Goal: Complete application form

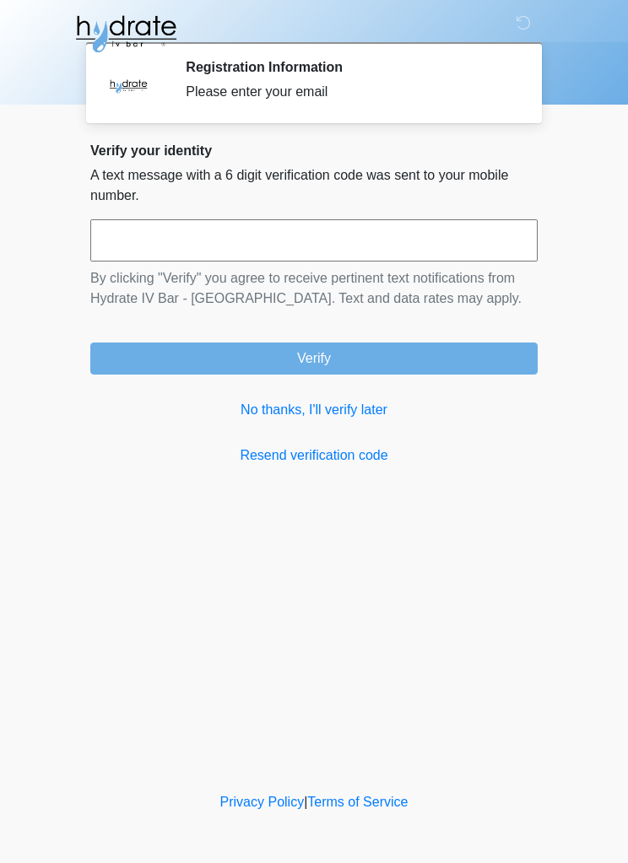
scroll to position [1, 0]
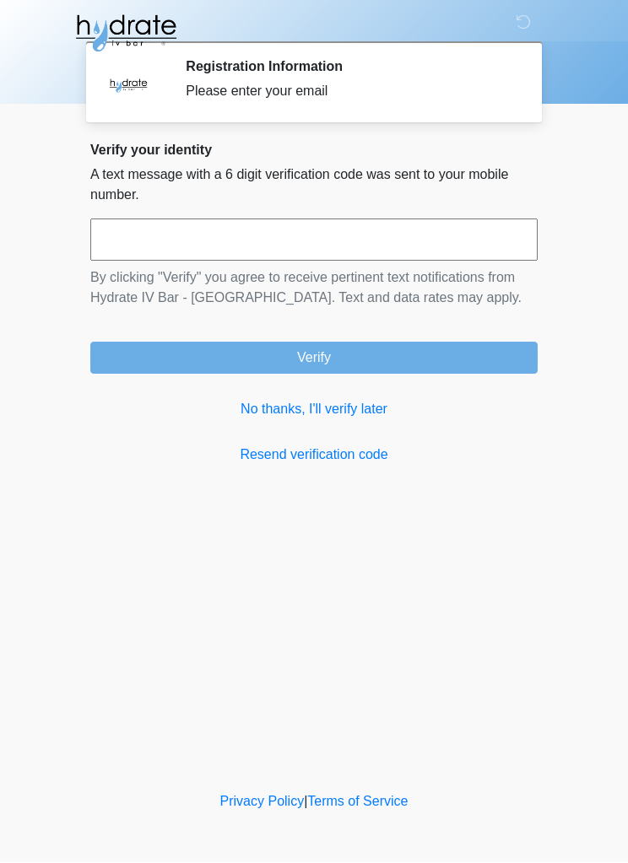
click at [364, 413] on link "No thanks, I'll verify later" at bounding box center [313, 410] width 447 height 20
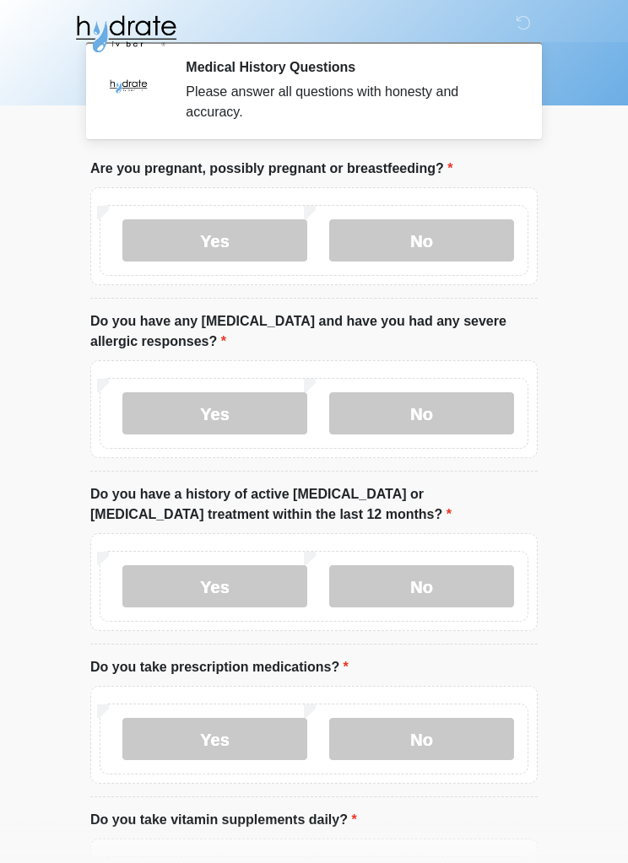
click at [435, 230] on label "No" at bounding box center [421, 240] width 185 height 42
click at [440, 392] on label "No" at bounding box center [421, 413] width 185 height 42
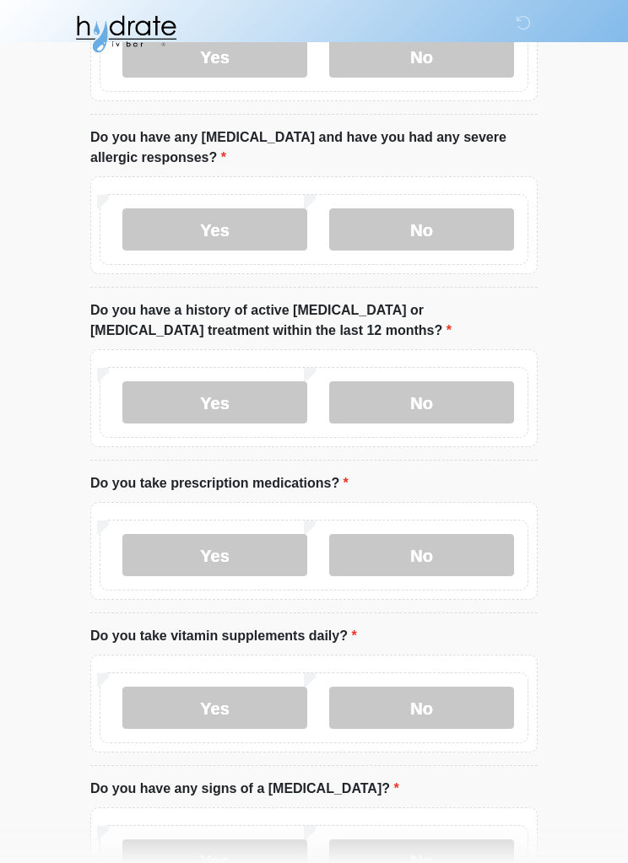
scroll to position [236, 0]
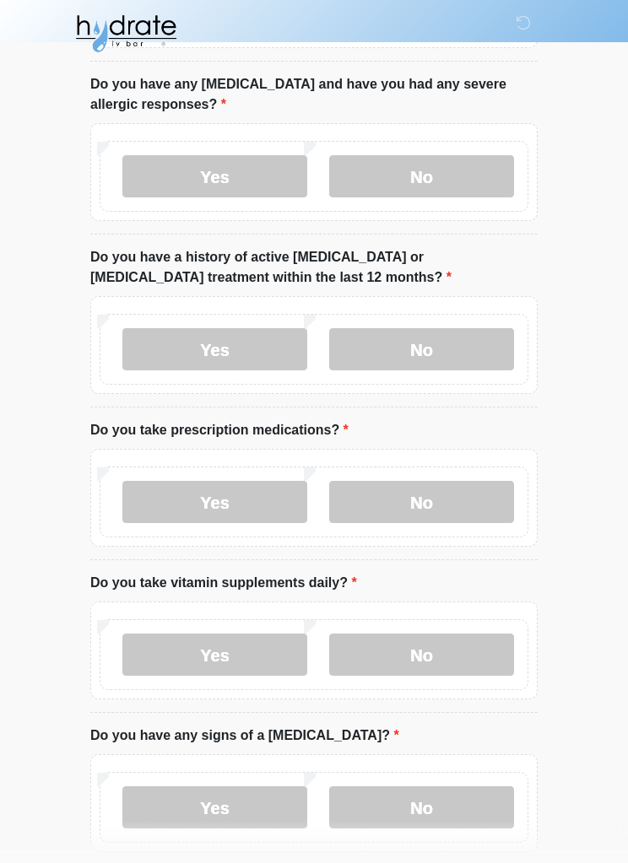
click at [435, 344] on label "No" at bounding box center [421, 350] width 185 height 42
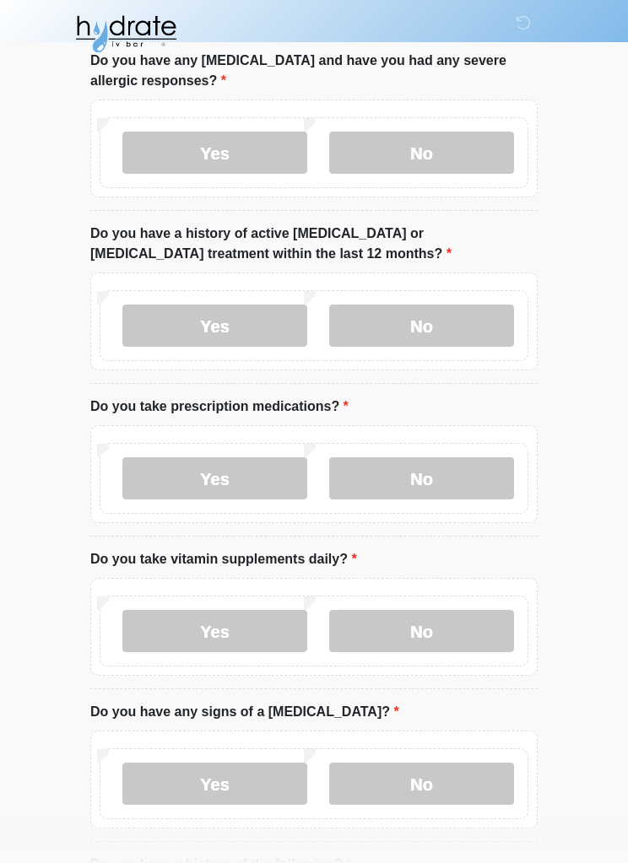
scroll to position [440, 0]
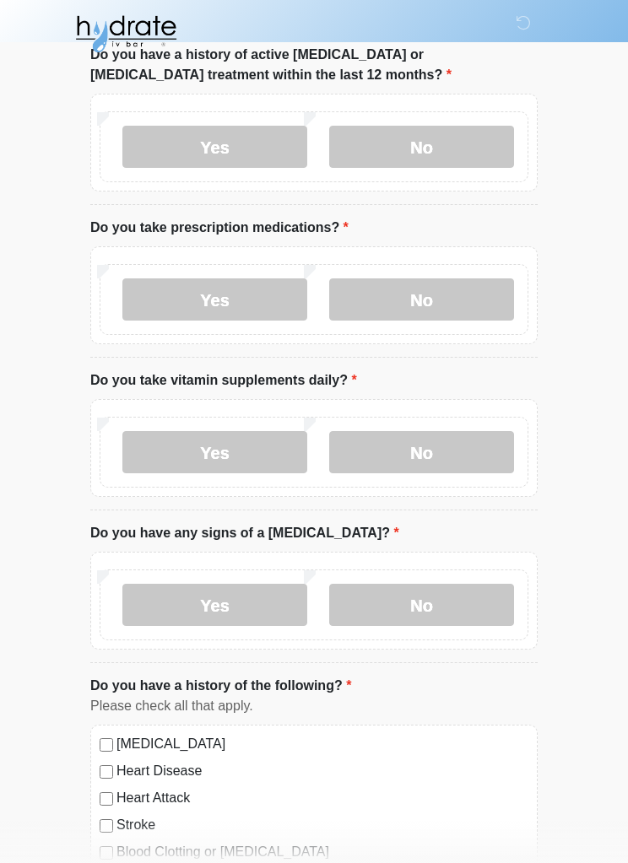
click at [431, 304] on label "No" at bounding box center [421, 299] width 185 height 42
click at [233, 447] on label "Yes" at bounding box center [214, 452] width 185 height 42
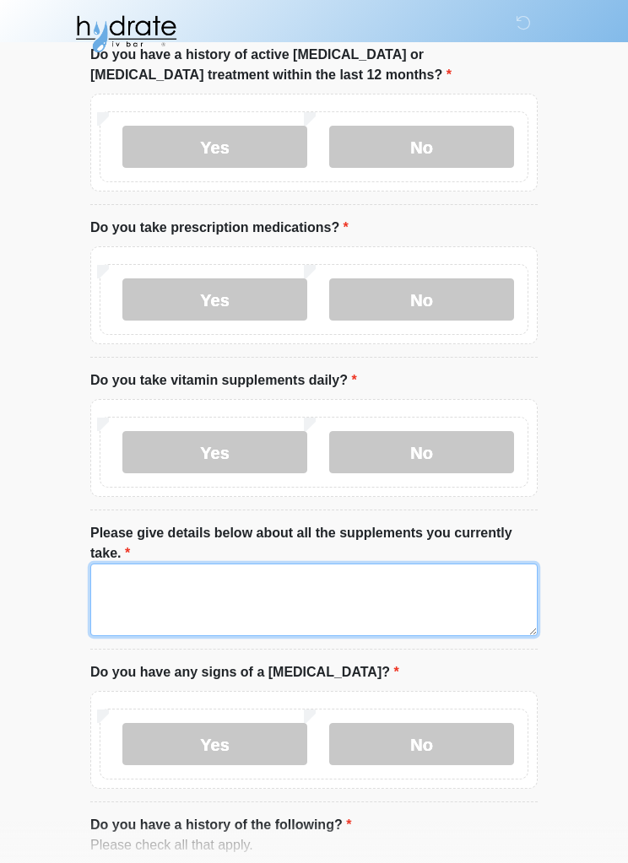
click at [209, 587] on textarea "Please give details below about all the supplements you currently take." at bounding box center [313, 600] width 447 height 73
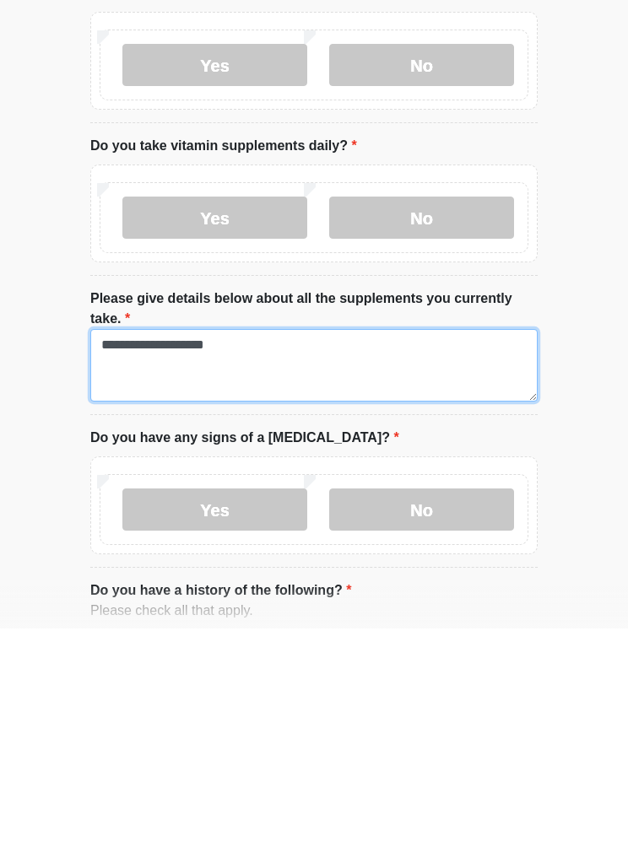
type textarea "**********"
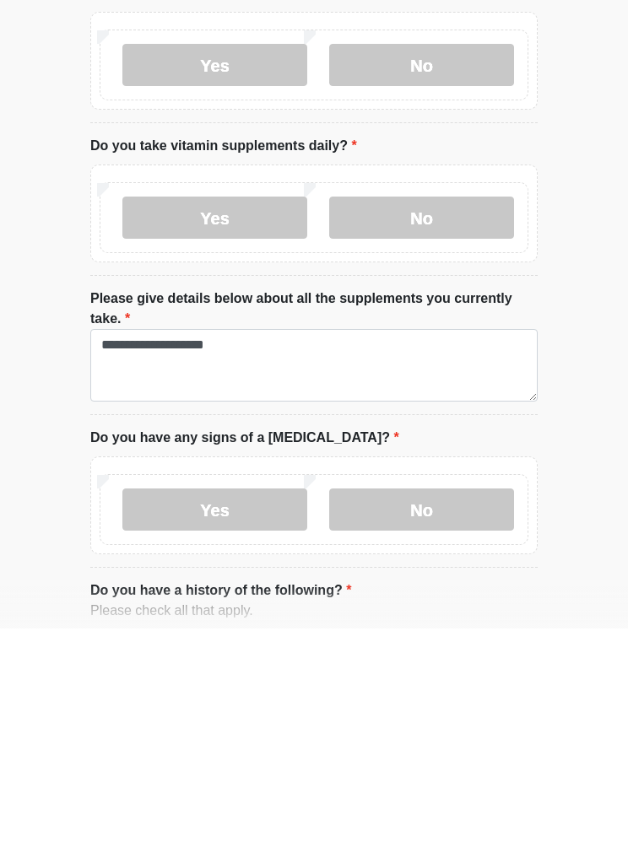
click at [418, 723] on label "No" at bounding box center [421, 744] width 185 height 42
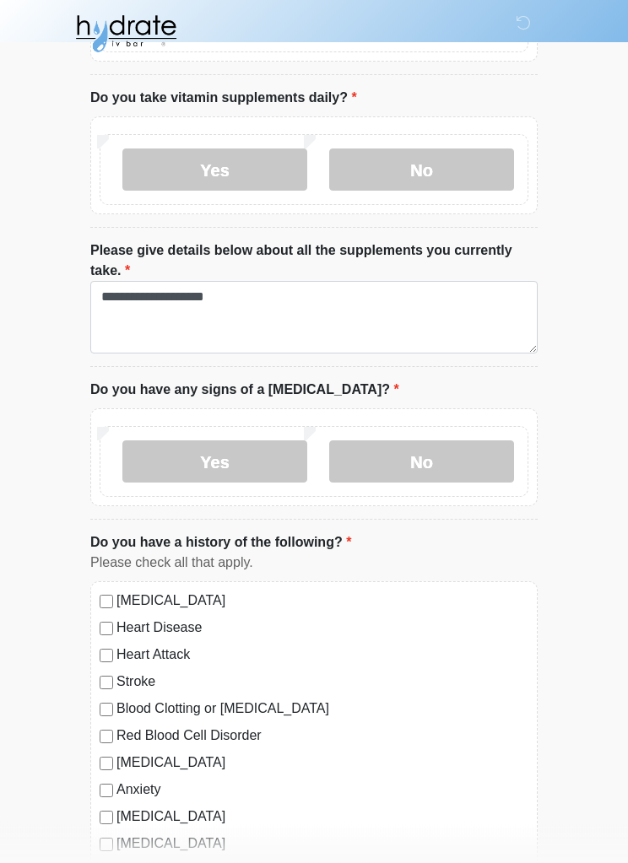
scroll to position [874, 0]
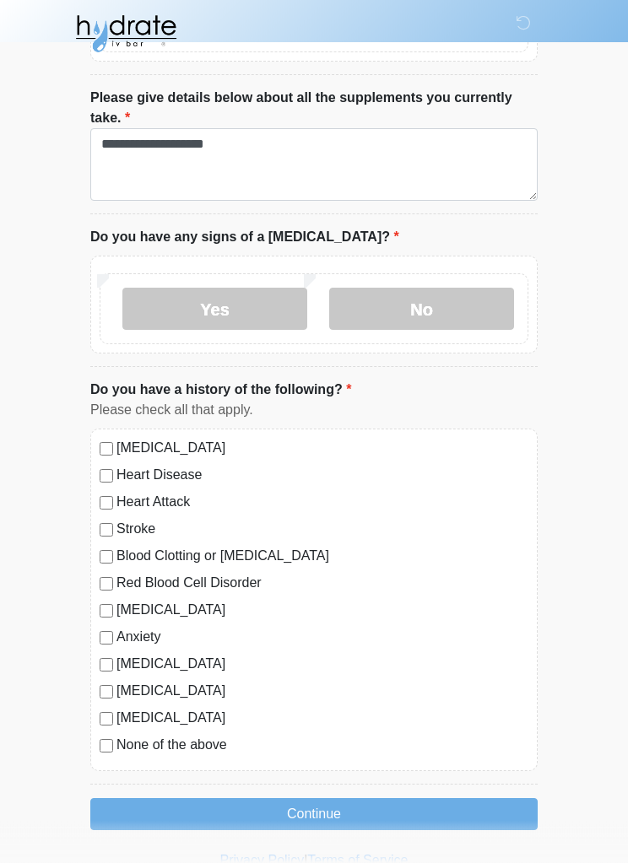
click at [349, 804] on button "Continue" at bounding box center [313, 815] width 447 height 32
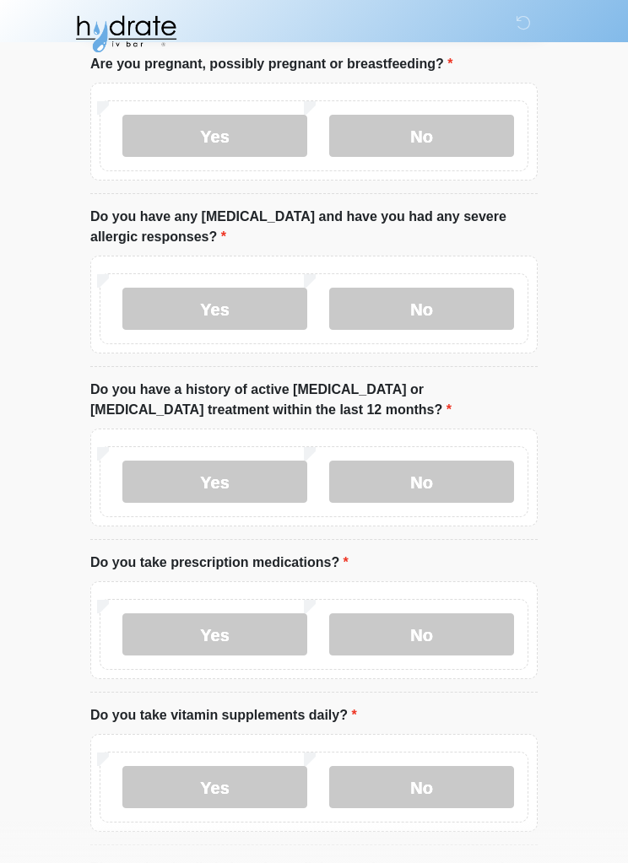
scroll to position [0, 0]
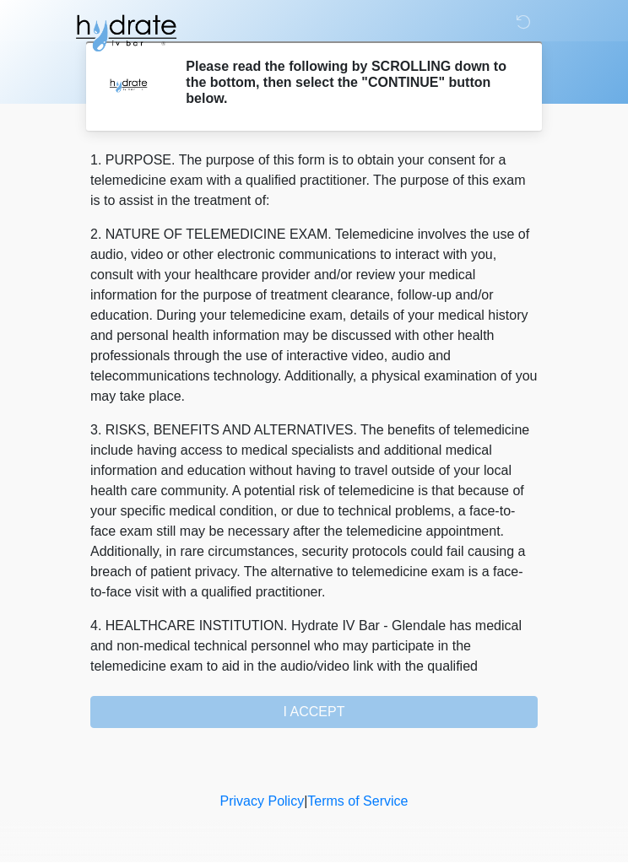
click at [343, 700] on div "1. PURPOSE. The purpose of this form is to obtain your consent for a telemedici…" at bounding box center [313, 440] width 447 height 578
click at [332, 702] on div "1. PURPOSE. The purpose of this form is to obtain your consent for a telemedici…" at bounding box center [313, 440] width 447 height 578
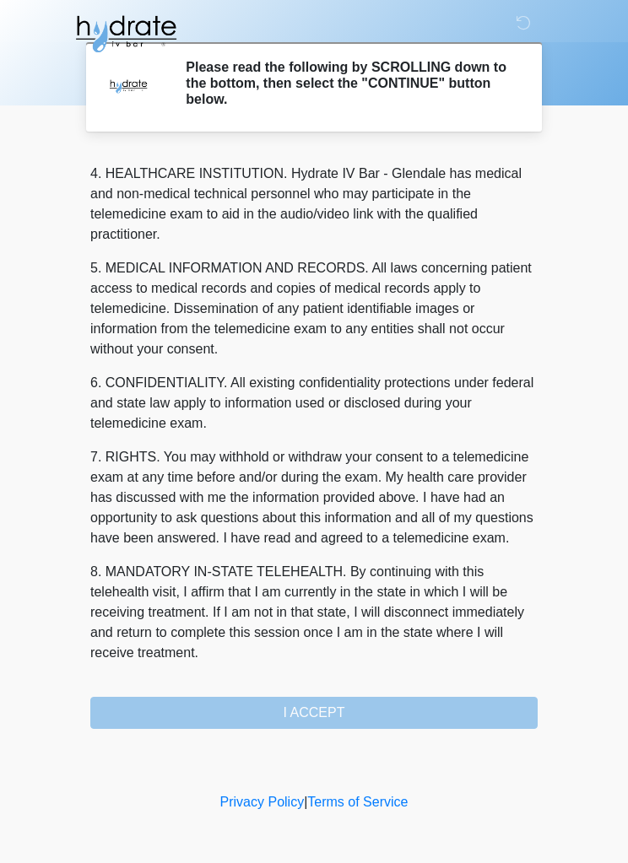
scroll to position [494, 0]
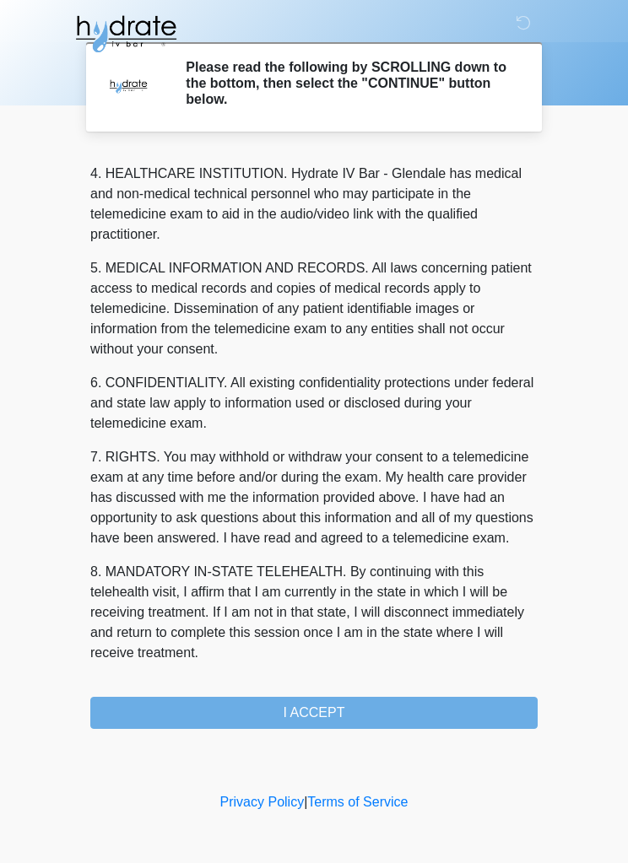
click at [327, 705] on button "I ACCEPT" at bounding box center [313, 713] width 447 height 32
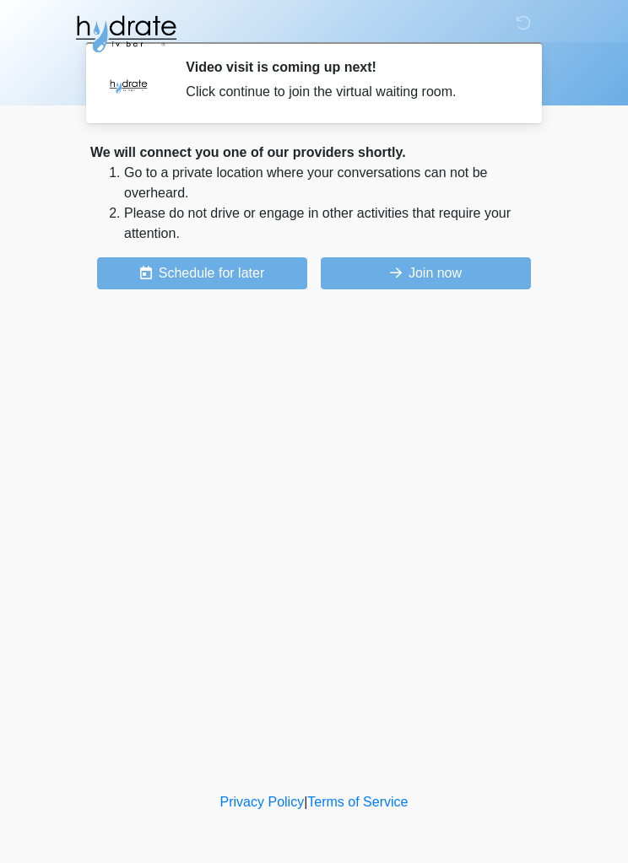
click at [450, 276] on button "Join now" at bounding box center [426, 273] width 210 height 32
